Goal: Information Seeking & Learning: Learn about a topic

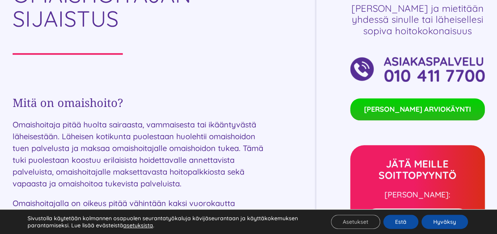
scroll to position [41, 0]
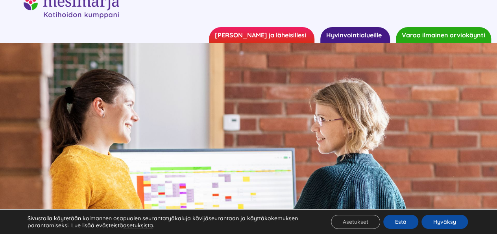
click at [276, 33] on link "[PERSON_NAME] ja läheisillesi" at bounding box center [261, 35] width 105 height 16
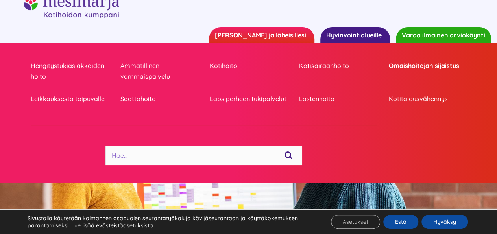
click at [426, 67] on link "Omaishoitajan sijaistus" at bounding box center [426, 66] width 77 height 11
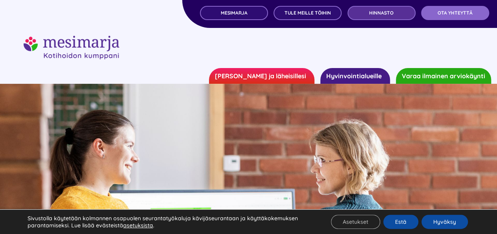
click at [374, 11] on span "Hinnasto" at bounding box center [381, 13] width 24 height 6
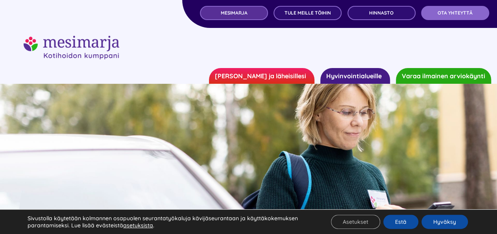
click at [250, 15] on link "MESIMARJA" at bounding box center [234, 13] width 68 height 14
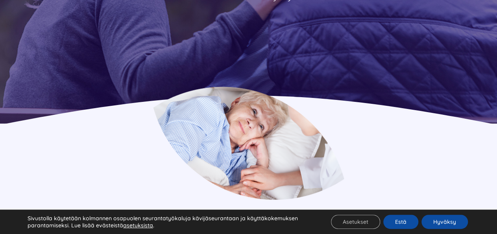
scroll to position [491, 0]
